Goal: Task Accomplishment & Management: Manage account settings

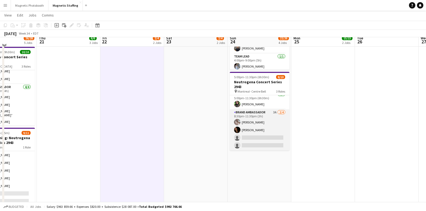
scroll to position [177, 0]
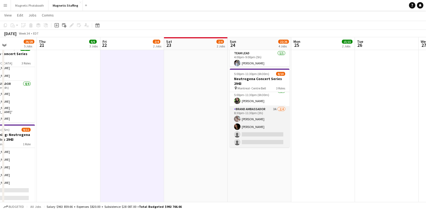
click at [246, 135] on app-card-role "Brand Ambassador 3A [DATE] 8:30pm-11:30pm (3h) [PERSON_NAME] [PERSON_NAME] sing…" at bounding box center [260, 126] width 60 height 41
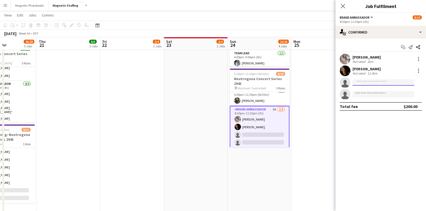
click at [363, 83] on input at bounding box center [384, 82] width 62 height 6
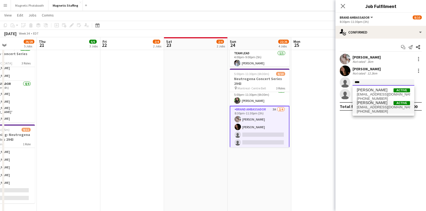
type input "****"
click at [377, 105] on span "[PERSON_NAME]" at bounding box center [372, 103] width 31 height 5
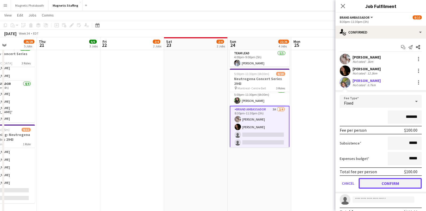
click at [382, 186] on button "Confirm" at bounding box center [390, 183] width 63 height 11
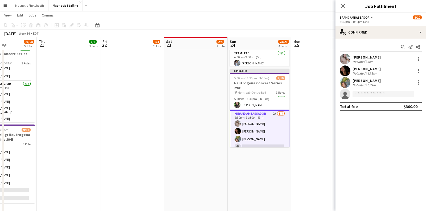
click at [288, 166] on app-date-cell "7:00am-5:00pm (10h) 2/2 Spartan Ottawa - Perfect Sports pin OTTAWA 1 Role Brand…" at bounding box center [260, 51] width 64 height 336
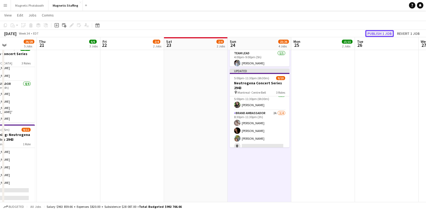
click at [375, 33] on button "Publish 1 job" at bounding box center [380, 33] width 29 height 7
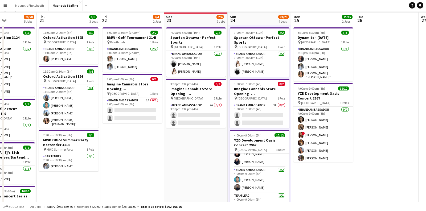
scroll to position [0, 0]
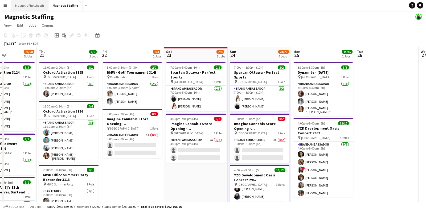
click at [40, 8] on button "Magnetic Photobooth Close" at bounding box center [30, 5] width 38 height 10
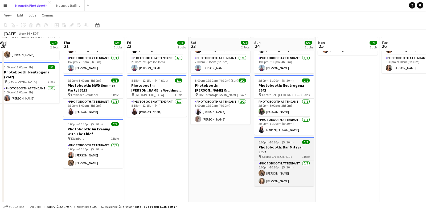
scroll to position [31, 0]
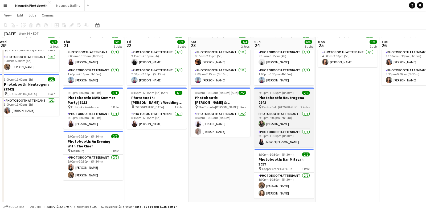
click at [279, 97] on h3 "Photobooth: Neutrogena 2942" at bounding box center [285, 100] width 60 height 10
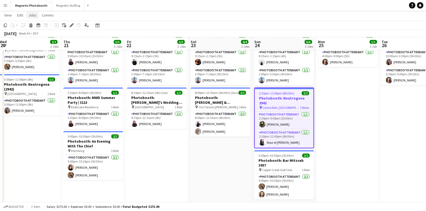
click at [33, 15] on span "Jobs" at bounding box center [33, 15] width 8 height 5
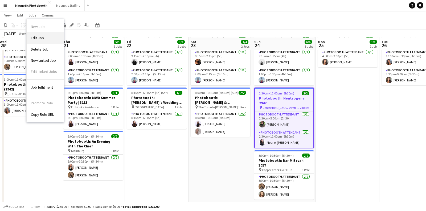
click at [35, 33] on link "Edit Job" at bounding box center [45, 37] width 37 height 11
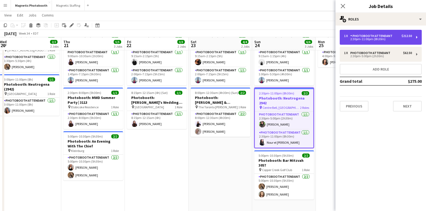
click at [368, 41] on div "1 x Photobooth Attendant $212.50 2:30pm-11:00pm (8h30m)" at bounding box center [381, 37] width 82 height 15
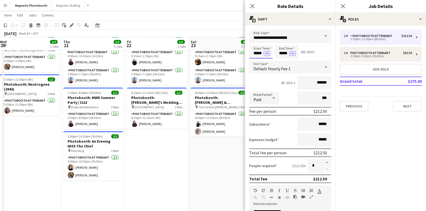
click at [257, 53] on input "*****" at bounding box center [260, 51] width 23 height 13
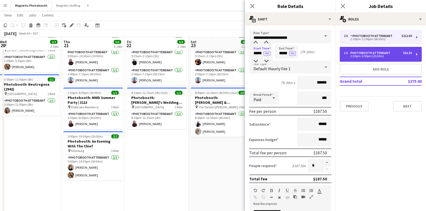
click at [366, 59] on div "1 x Photobooth Attendant $62.50 2:30pm-5:00pm (2h30m)" at bounding box center [381, 54] width 82 height 15
type input "*****"
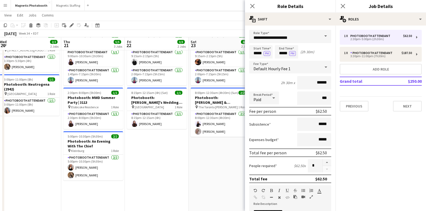
click at [199, 167] on app-date-cell "9:15am-7:15pm (10h) 2/2 Photobooth: FanExpo 3129 pin MTCC 2 Roles Photobooth At…" at bounding box center [221, 122] width 64 height 187
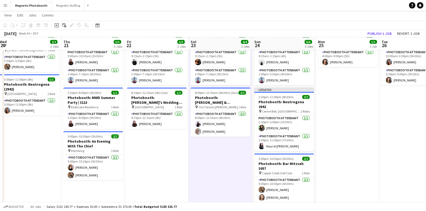
click at [232, 178] on app-date-cell "9:15am-7:15pm (10h) 2/2 Photobooth: FanExpo 3129 pin MTCC 2 Roles Photobooth At…" at bounding box center [221, 122] width 64 height 187
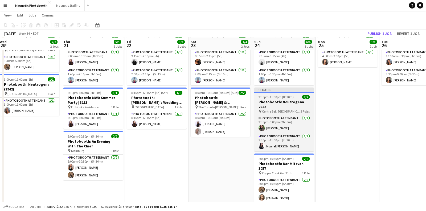
click at [280, 99] on span "2:30pm-11:00pm (8h30m)" at bounding box center [276, 97] width 35 height 4
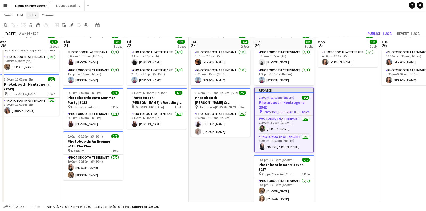
click at [32, 15] on span "Jobs" at bounding box center [33, 15] width 8 height 5
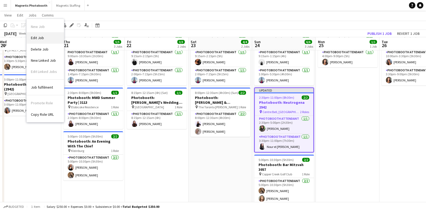
click at [36, 39] on span "Edit Job" at bounding box center [37, 37] width 13 height 5
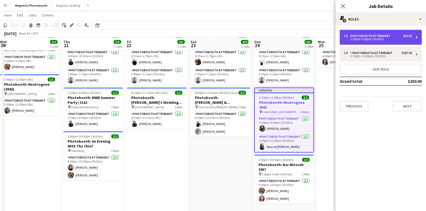
click at [357, 40] on div "2:30pm-5:00pm (2h30m)" at bounding box center [378, 39] width 68 height 3
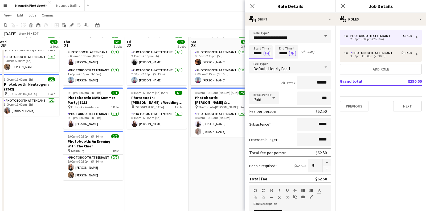
click at [257, 54] on input "*****" at bounding box center [260, 51] width 23 height 13
type input "*****"
click at [222, 158] on app-date-cell "9:15am-7:15pm (10h) 2/2 Photobooth: FanExpo 3129 pin MTCC 2 Roles Photobooth At…" at bounding box center [221, 122] width 64 height 187
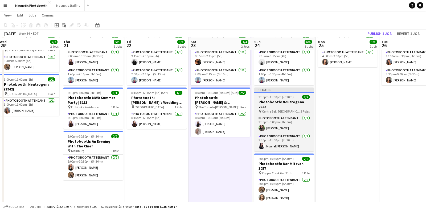
click at [274, 110] on span "Centre Bell, [GEOGRAPHIC_DATA]" at bounding box center [281, 112] width 39 height 4
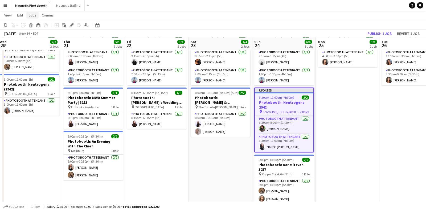
click at [32, 17] on span "Jobs" at bounding box center [33, 15] width 8 height 5
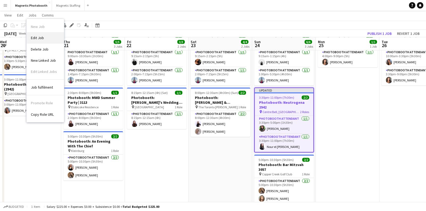
click at [41, 39] on span "Edit Job" at bounding box center [37, 37] width 13 height 5
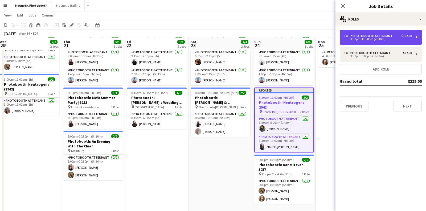
click at [384, 37] on div "Photobooth Attendant" at bounding box center [373, 36] width 44 height 4
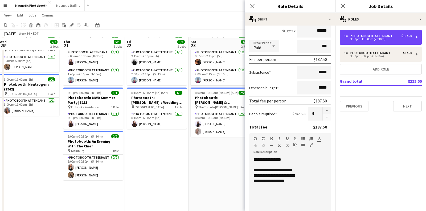
scroll to position [52, 0]
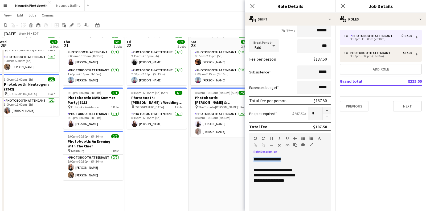
drag, startPoint x: 294, startPoint y: 157, endPoint x: 227, endPoint y: 157, distance: 66.6
click at [227, 157] on body "Menu Boards Boards Boards All jobs Status Workforce Workforce My Workforce Recr…" at bounding box center [213, 97] width 426 height 256
click at [256, 163] on div at bounding box center [291, 164] width 74 height 5
click at [285, 163] on div "**********" at bounding box center [291, 164] width 74 height 5
click at [295, 169] on div "**********" at bounding box center [291, 170] width 74 height 5
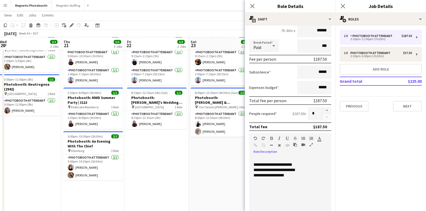
click at [300, 176] on div "**********" at bounding box center [291, 175] width 74 height 5
click at [225, 166] on app-date-cell "9:15am-7:15pm (10h) 2/2 Photobooth: FanExpo 3129 pin MTCC 2 Roles Photobooth At…" at bounding box center [221, 122] width 64 height 187
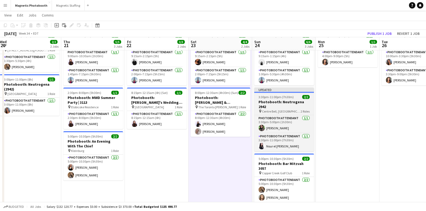
click at [274, 100] on h3 "Photobooth: Neutrogena 2942" at bounding box center [285, 105] width 60 height 10
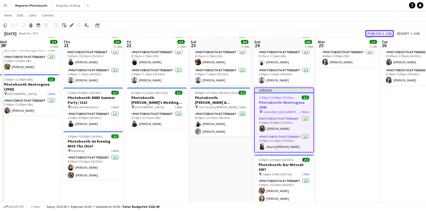
click at [377, 34] on button "Publish 1 job" at bounding box center [380, 33] width 29 height 7
